Goal: Use online tool/utility: Utilize a website feature to perform a specific function

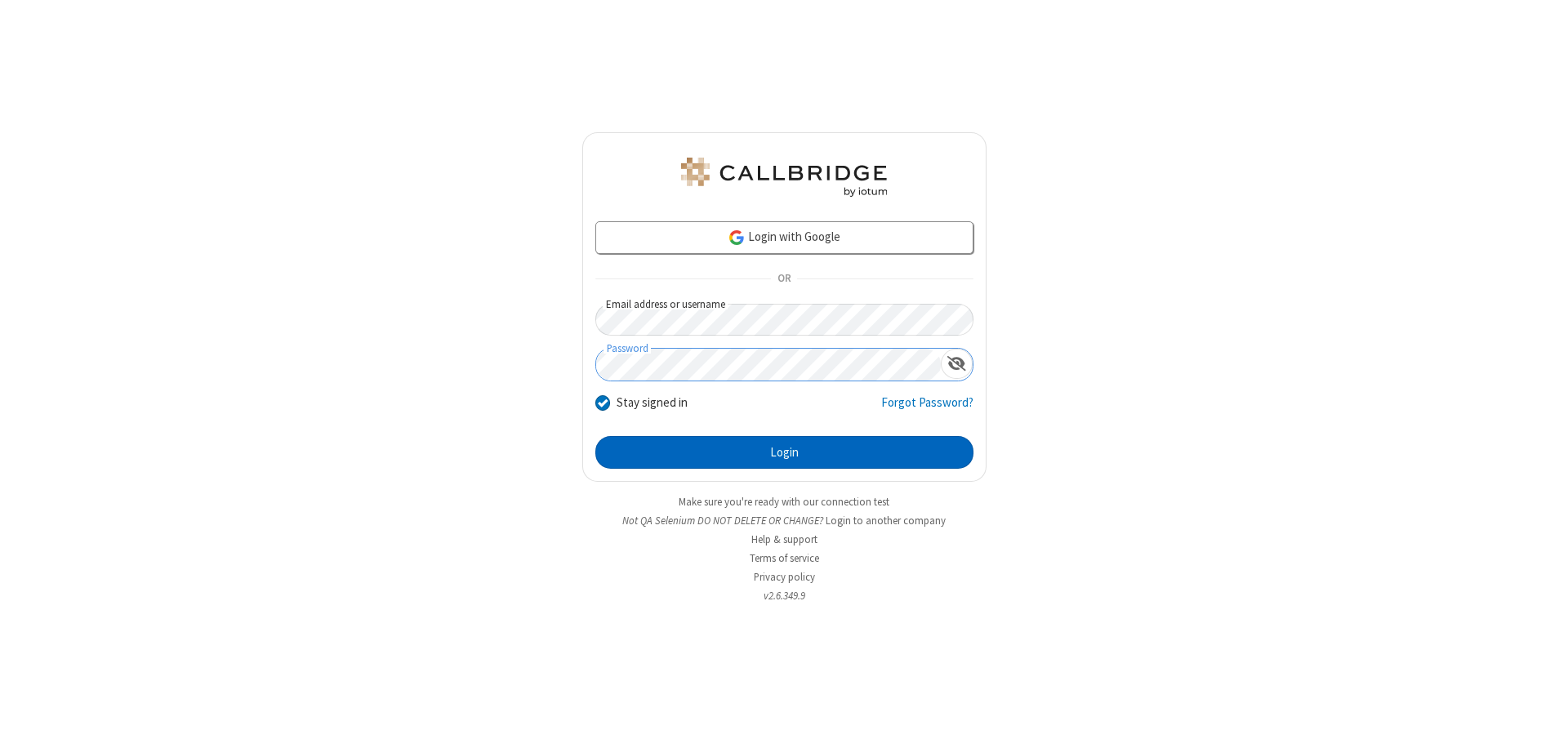
click at [784, 452] on button "Login" at bounding box center [784, 452] width 378 height 33
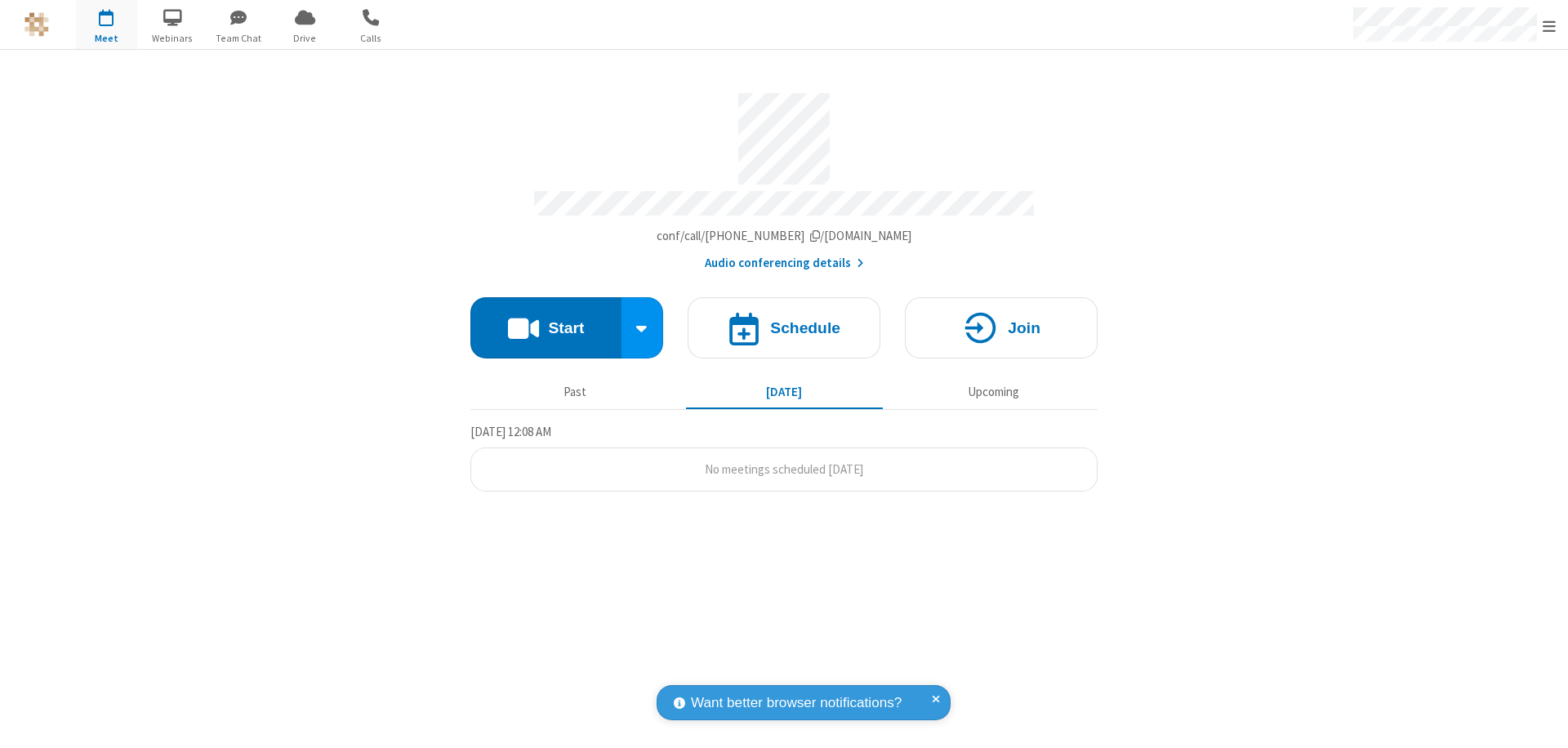
click at [546, 320] on button "Start" at bounding box center [546, 328] width 151 height 61
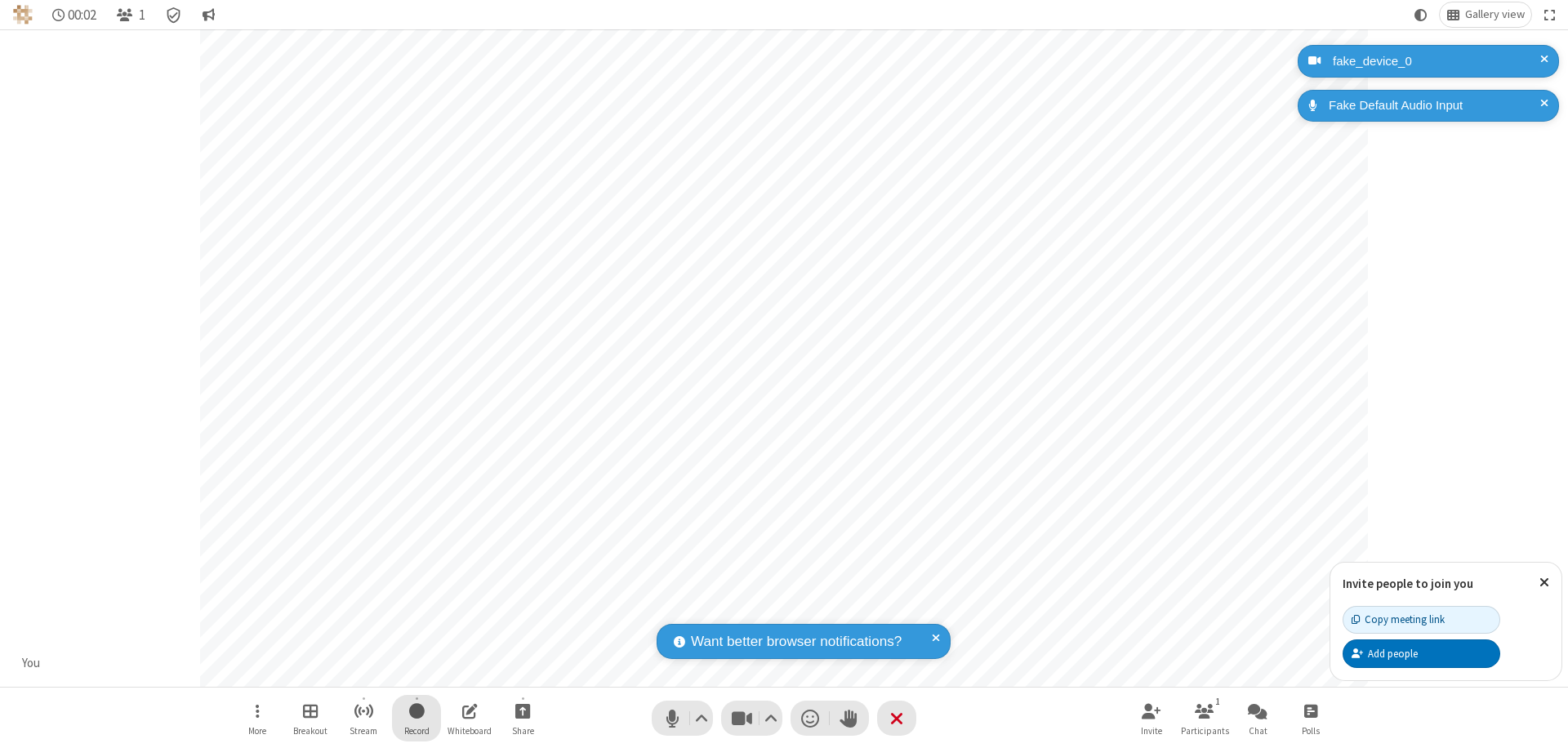
click at [417, 718] on span "Start recording" at bounding box center [417, 710] width 16 height 20
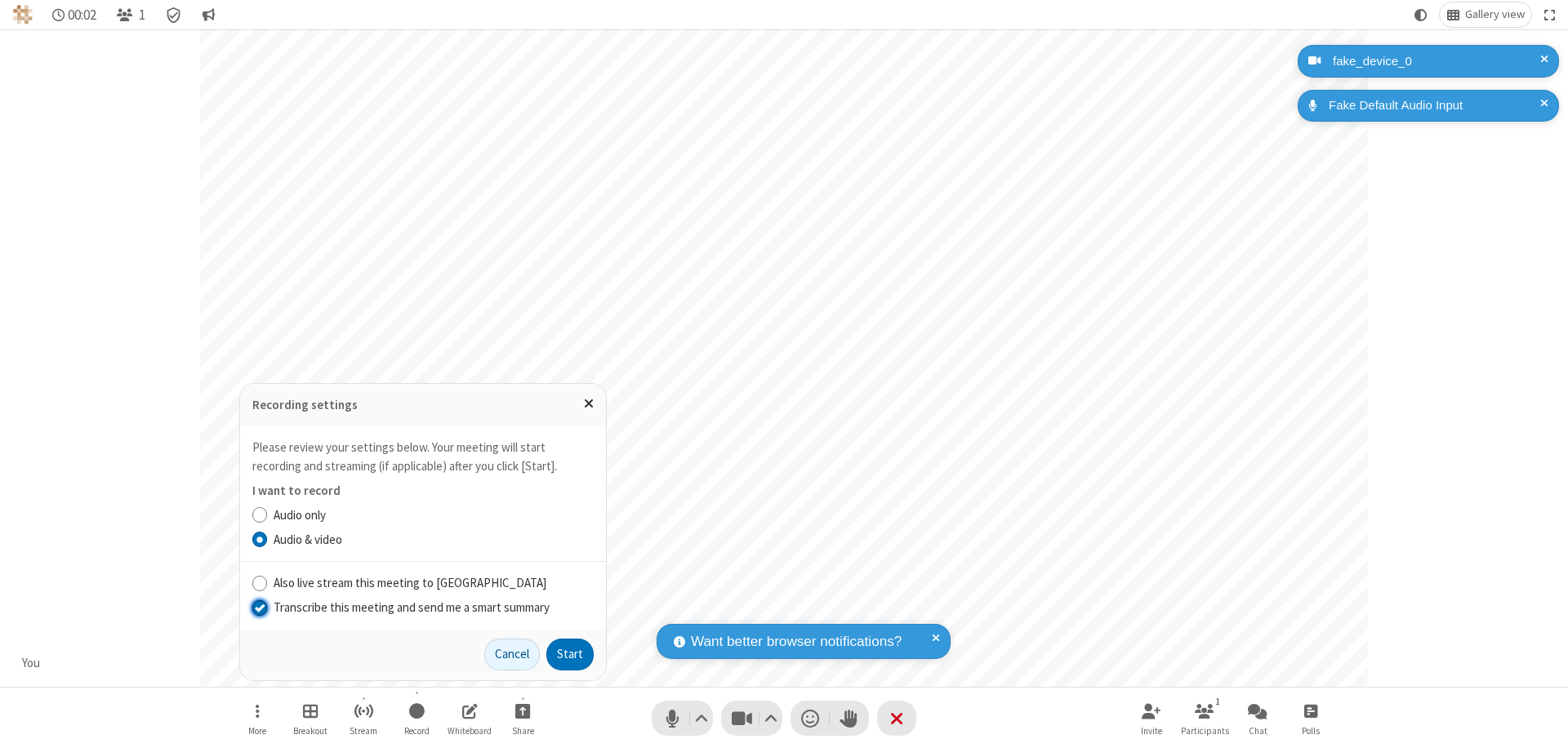
click at [259, 607] on input "Transcribe this meeting and send me a smart summary" at bounding box center [261, 607] width 16 height 17
click at [570, 654] on button "Start" at bounding box center [571, 654] width 48 height 33
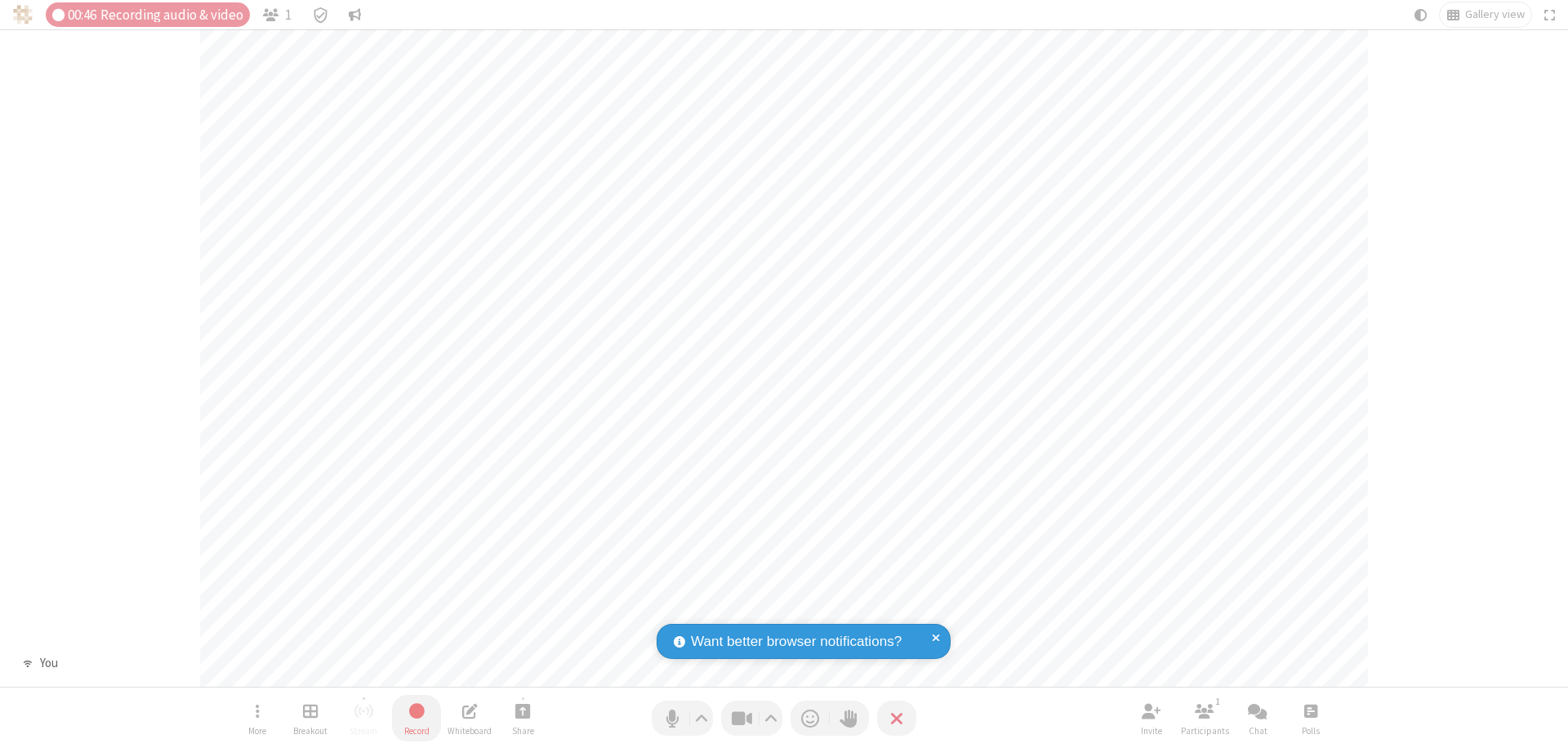
click at [417, 718] on span "Stop recording" at bounding box center [416, 710] width 20 height 22
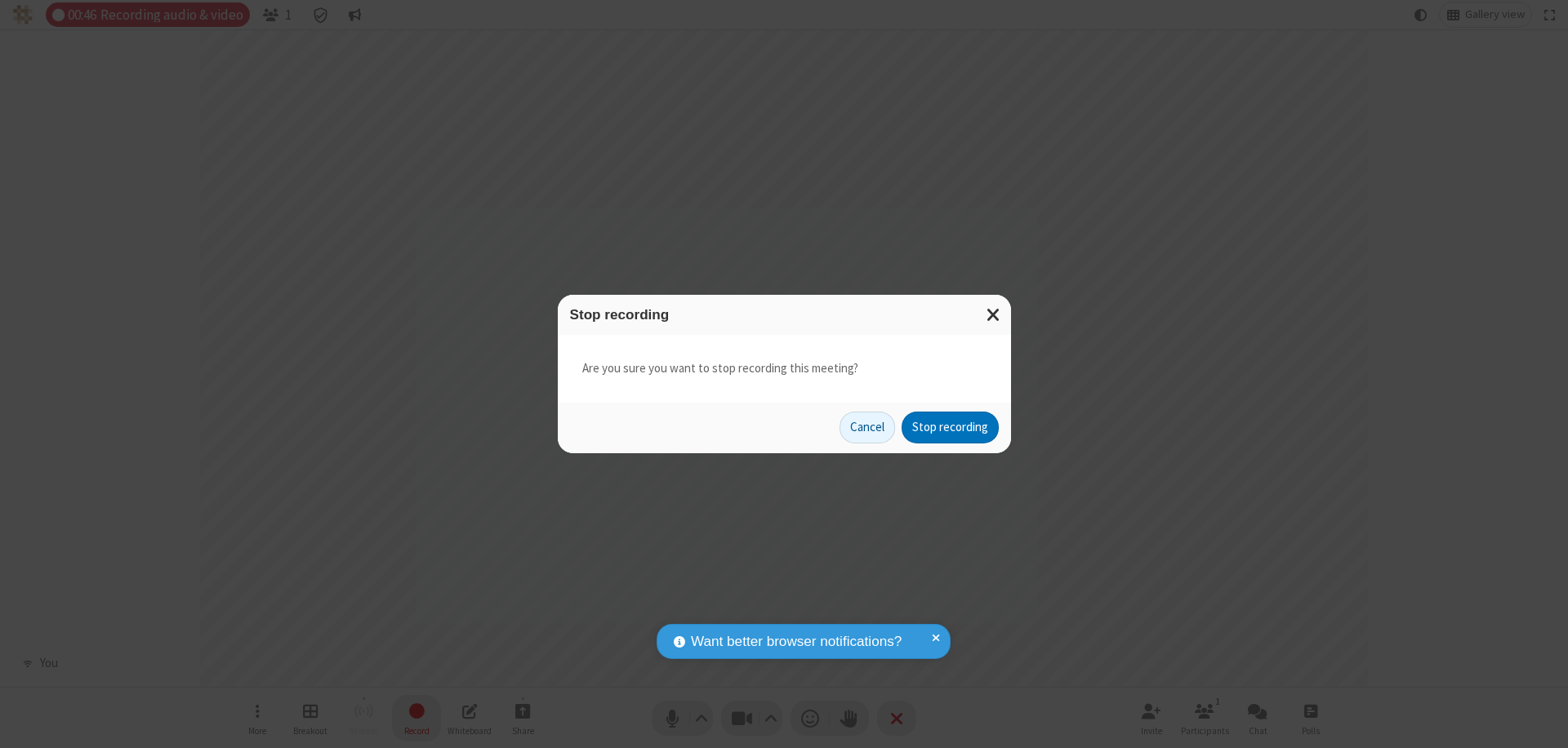
click at [950, 427] on button "Stop recording" at bounding box center [951, 427] width 97 height 33
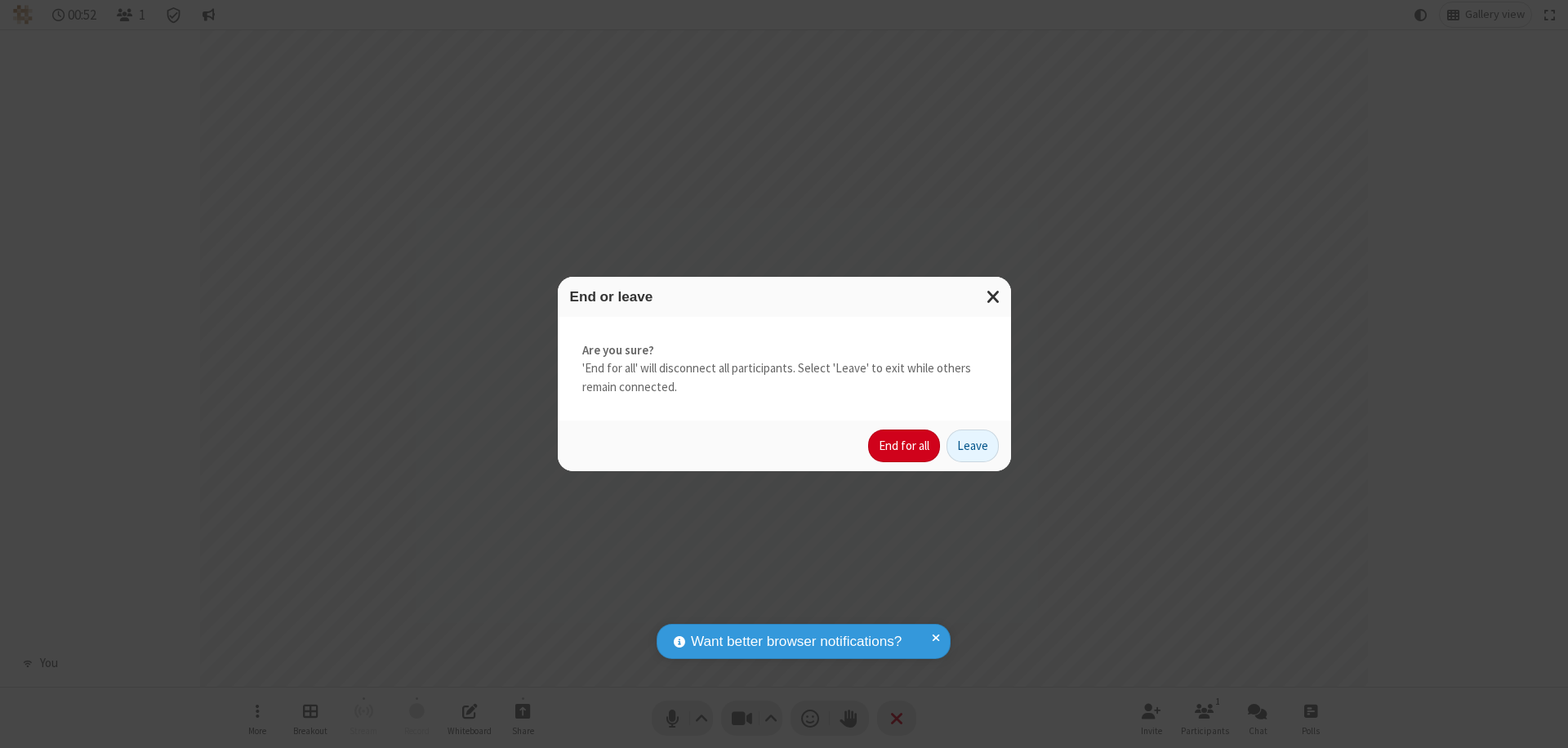
click at [905, 446] on button "End for all" at bounding box center [904, 445] width 72 height 33
